Goal: Task Accomplishment & Management: Use online tool/utility

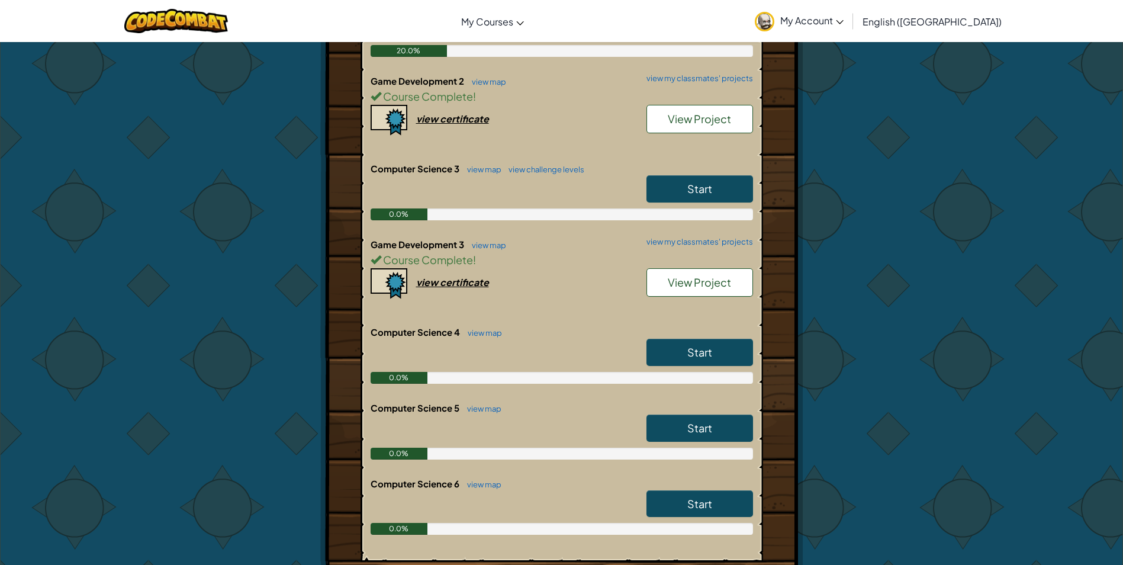
scroll to position [319, 0]
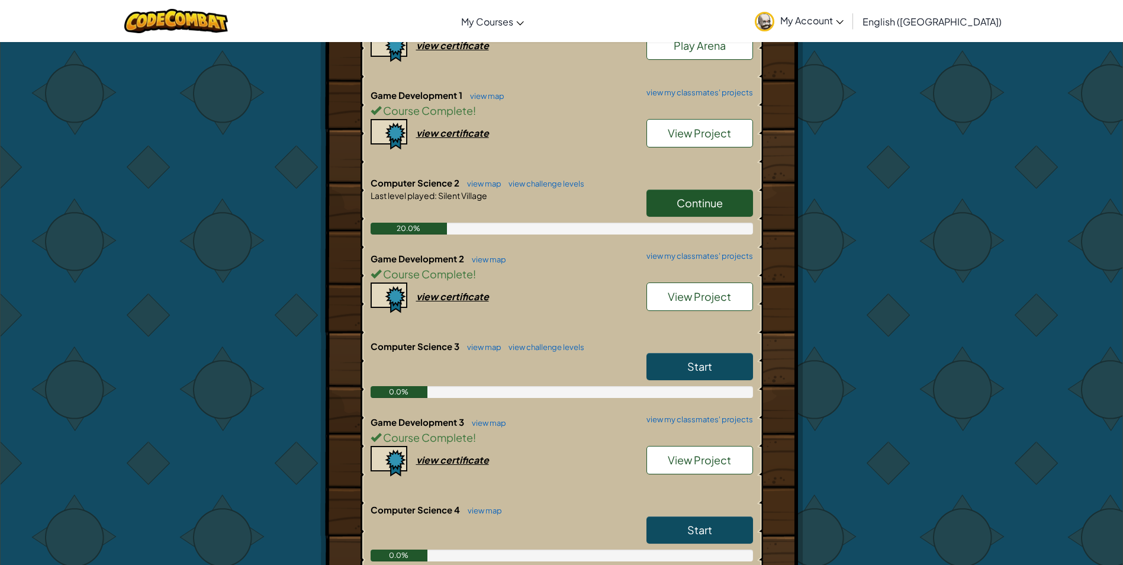
click at [707, 202] on span "Continue" at bounding box center [700, 203] width 46 height 14
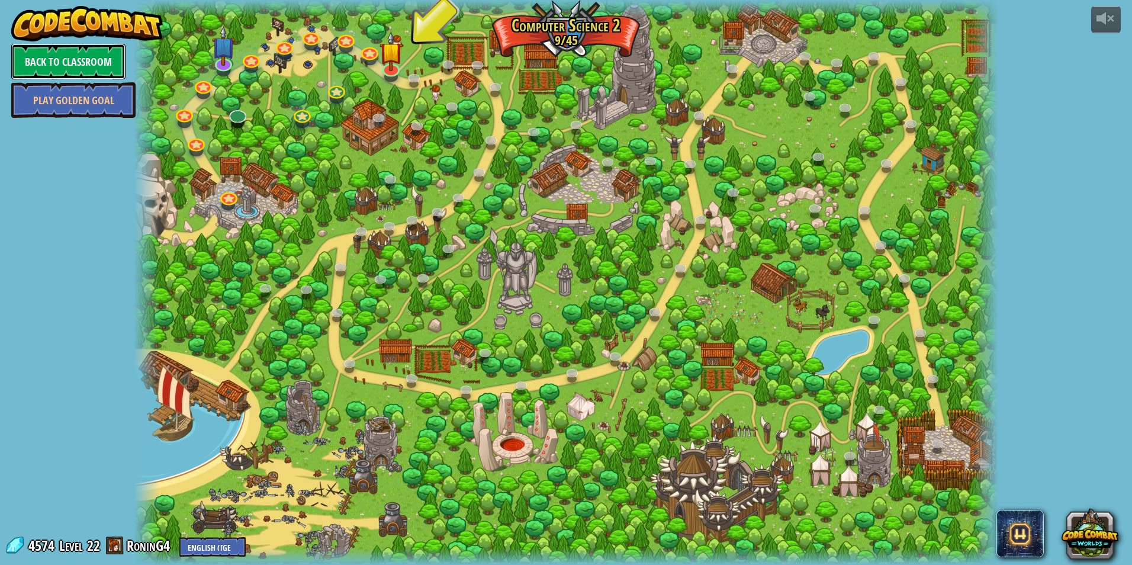
click at [85, 47] on link "Back to Classroom" at bounding box center [68, 62] width 114 height 36
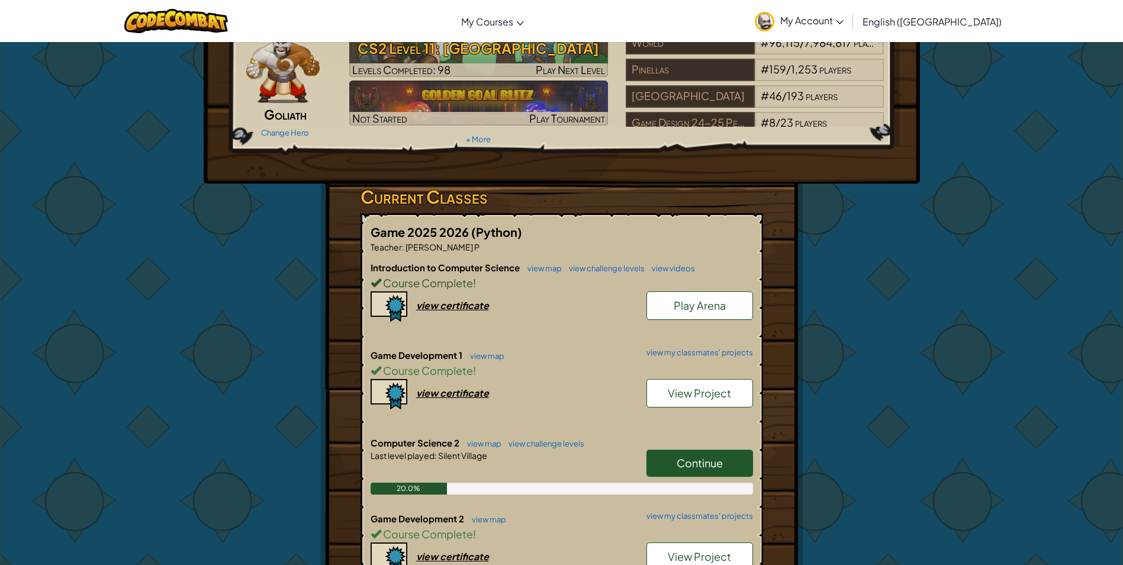
scroll to position [118, 0]
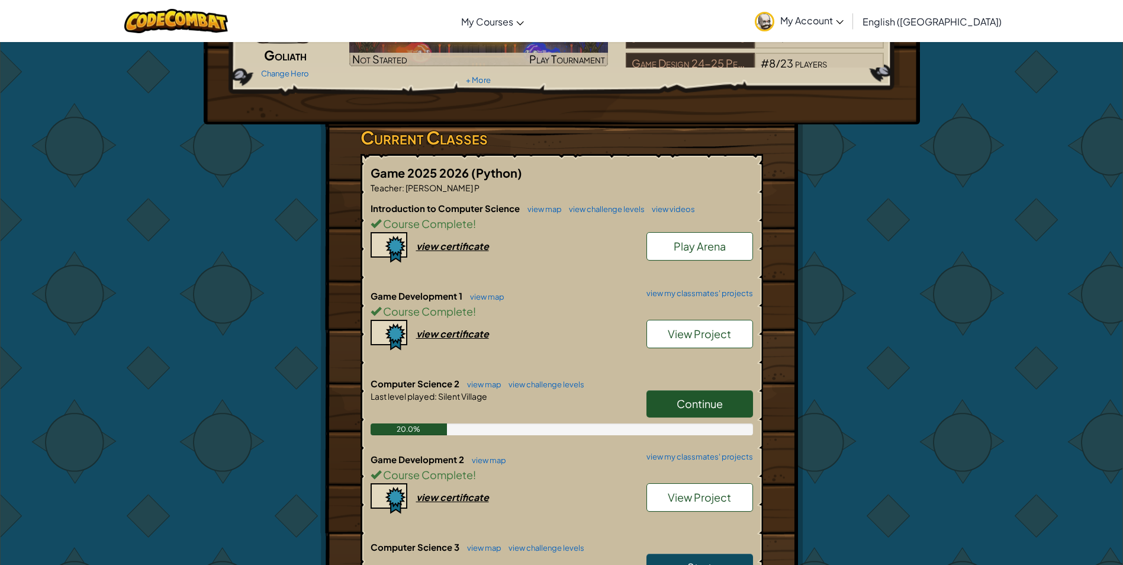
click at [719, 412] on link "Continue" at bounding box center [699, 403] width 107 height 27
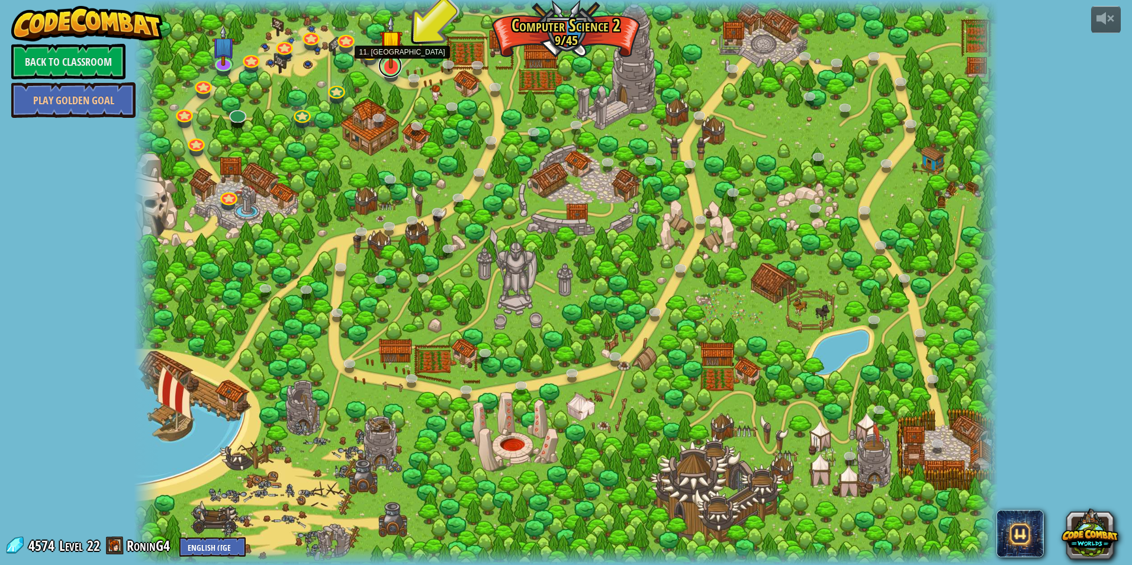
click at [386, 70] on link at bounding box center [390, 66] width 24 height 24
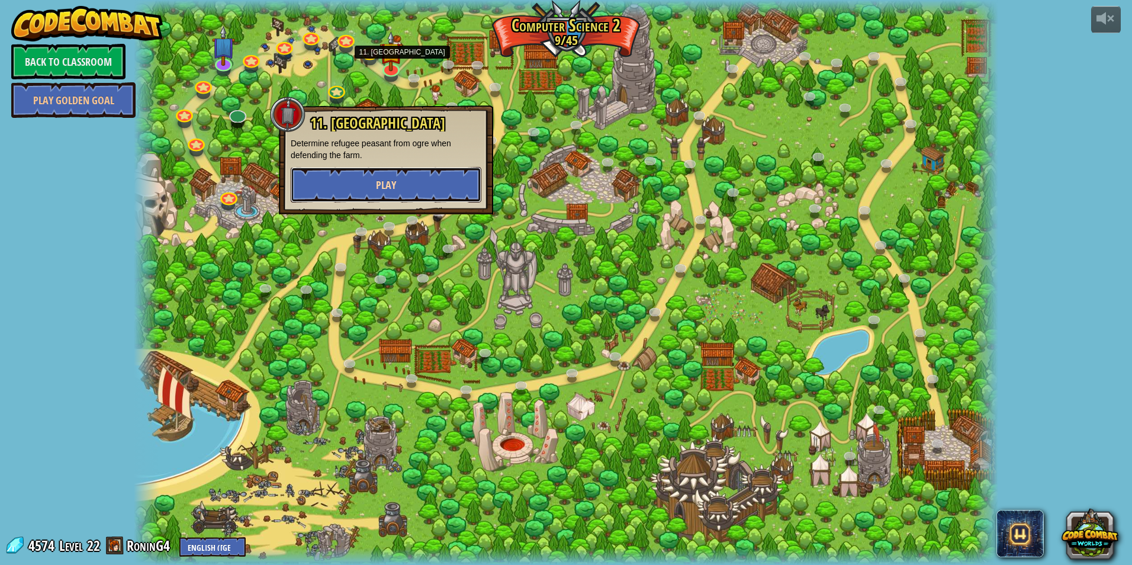
click at [454, 185] on button "Play" at bounding box center [386, 185] width 191 height 36
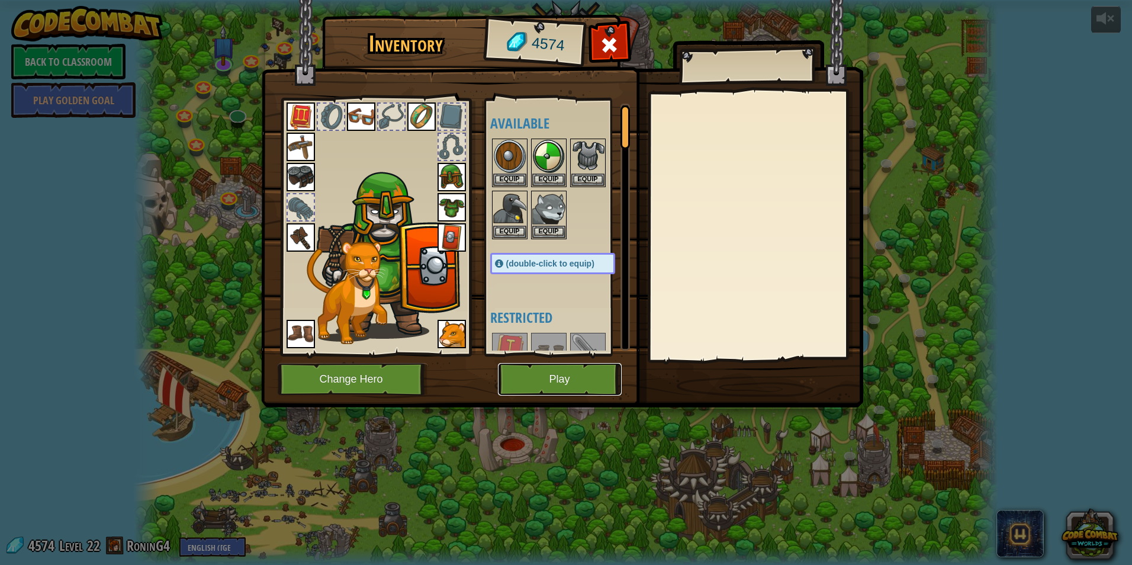
click at [571, 373] on button "Play" at bounding box center [560, 379] width 124 height 33
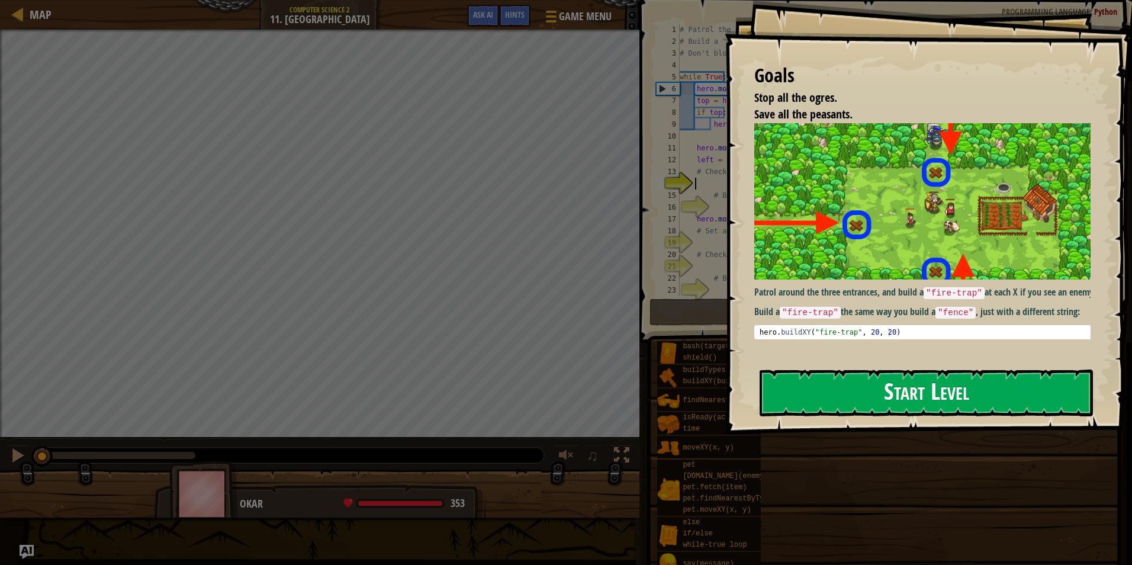
click at [1080, 406] on button "Start Level" at bounding box center [926, 392] width 333 height 47
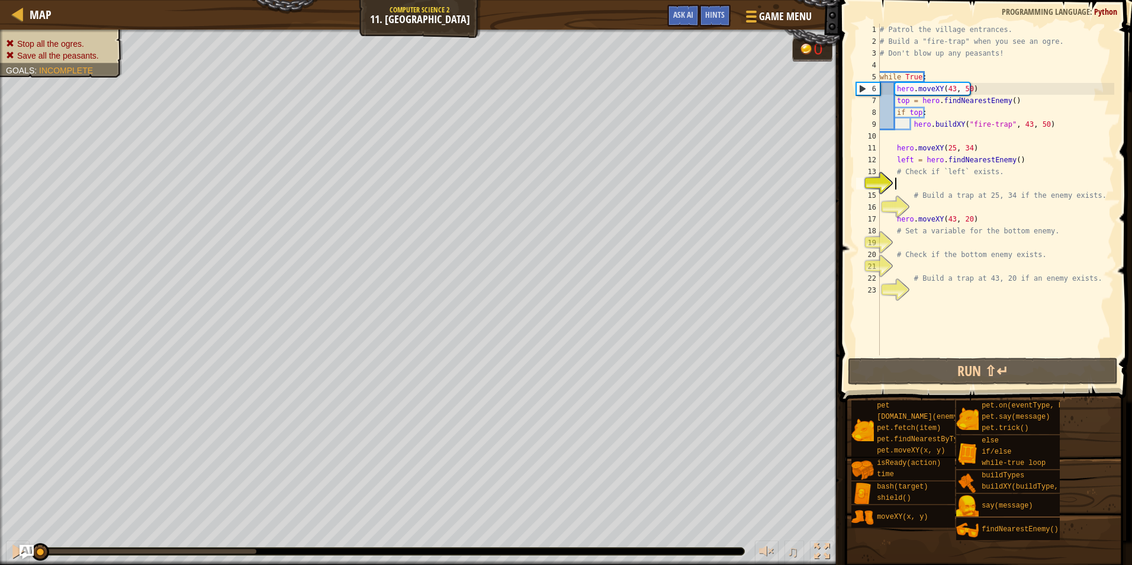
type textarea "u"
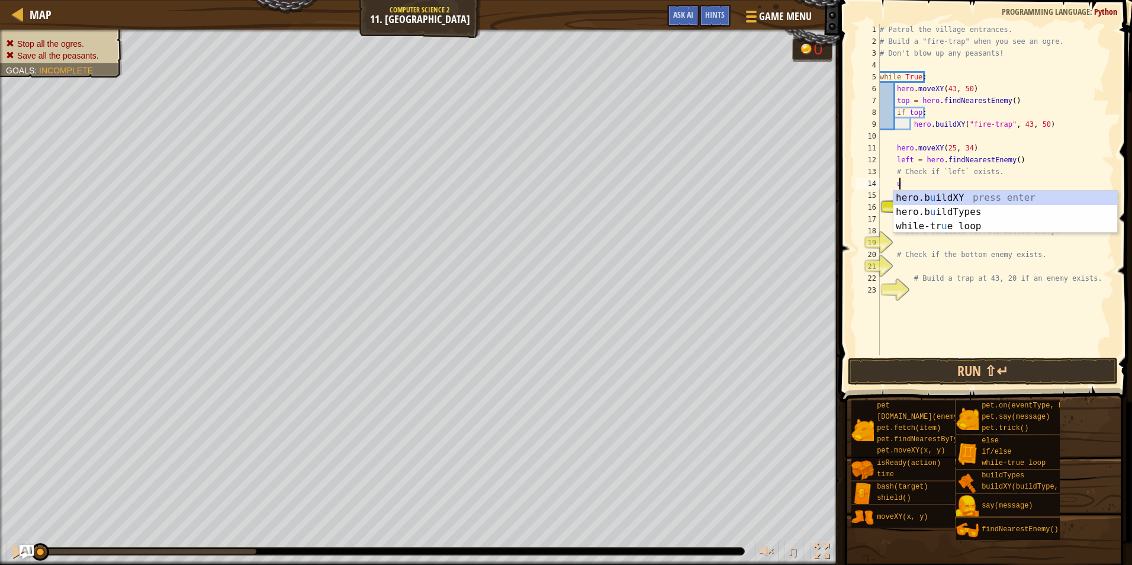
scroll to position [5, 1]
